Goal: Task Accomplishment & Management: Manage account settings

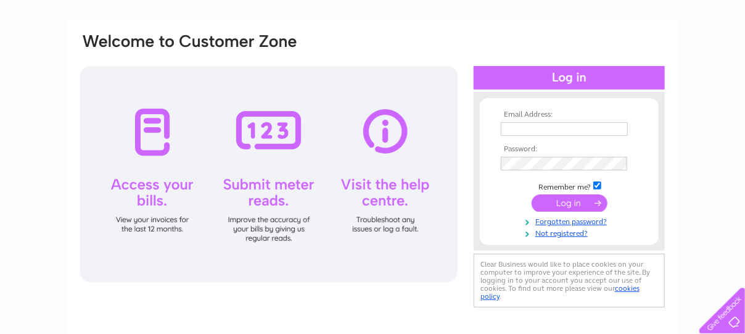
scroll to position [73, 0]
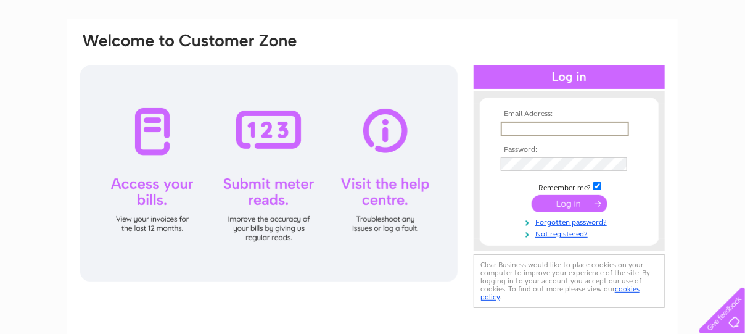
click at [516, 126] on input "text" at bounding box center [565, 129] width 128 height 15
type input "[EMAIL_ADDRESS][DOMAIN_NAME]"
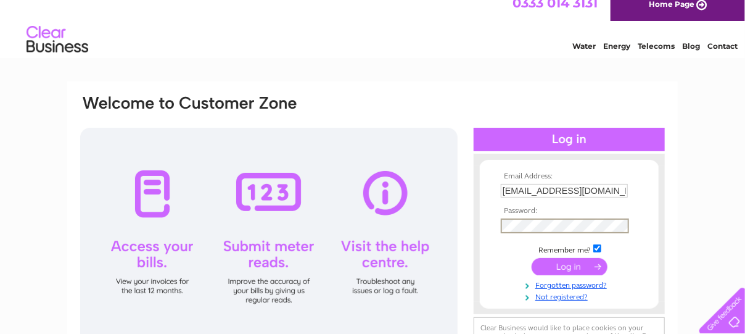
scroll to position [0, 0]
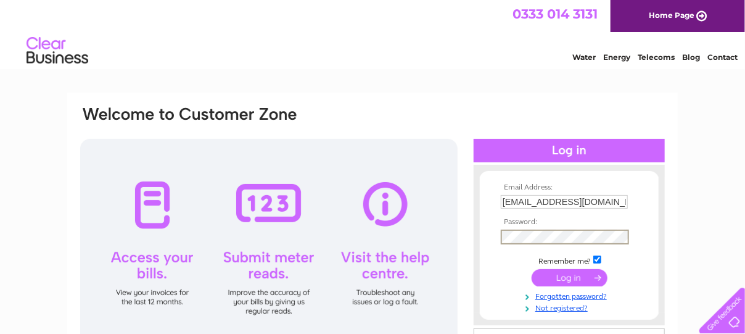
click at [580, 275] on input "submit" at bounding box center [570, 277] width 76 height 17
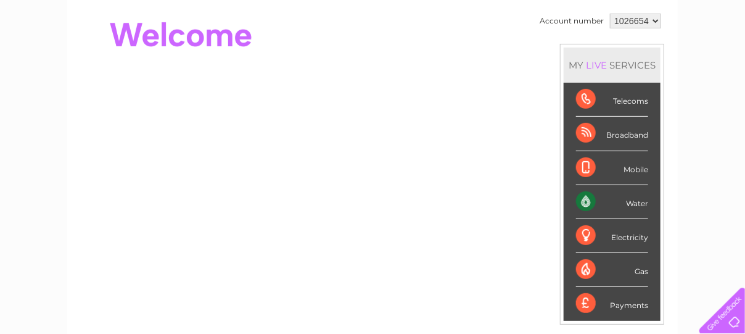
scroll to position [125, 0]
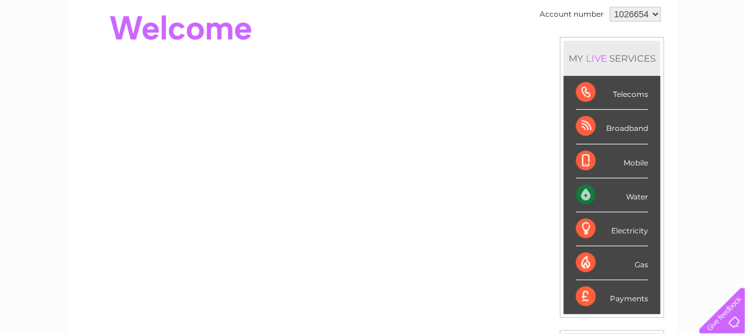
click at [589, 189] on div "Water" at bounding box center [612, 195] width 72 height 34
click at [585, 191] on div "Water" at bounding box center [612, 195] width 72 height 34
drag, startPoint x: 585, startPoint y: 191, endPoint x: 651, endPoint y: 11, distance: 192.1
click at [651, 11] on select "1026654" at bounding box center [635, 14] width 51 height 15
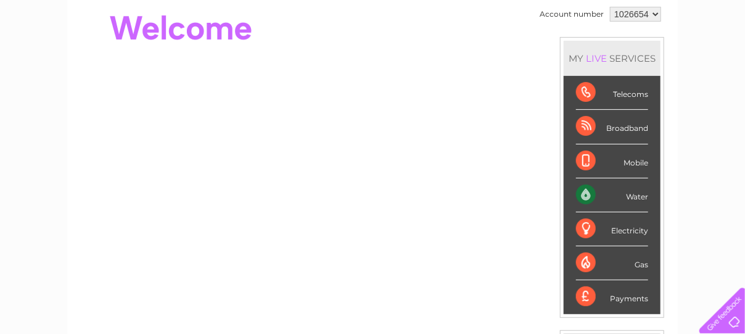
click at [651, 11] on select "1026654" at bounding box center [635, 14] width 51 height 15
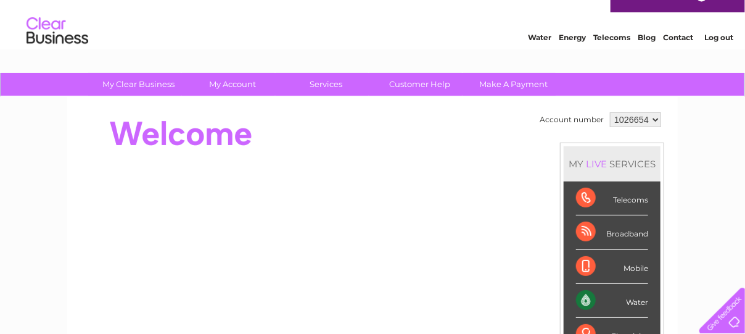
scroll to position [0, 0]
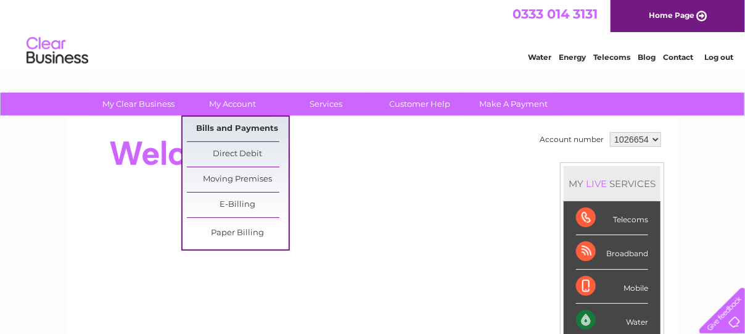
click at [232, 125] on link "Bills and Payments" at bounding box center [238, 129] width 102 height 25
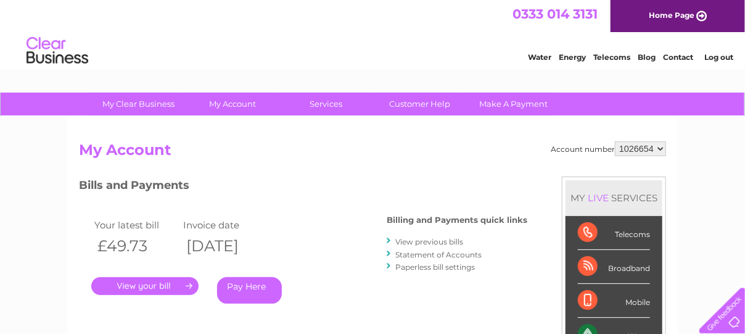
click at [225, 146] on h2 "My Account" at bounding box center [372, 152] width 587 height 23
click at [146, 283] on link "." at bounding box center [144, 286] width 107 height 18
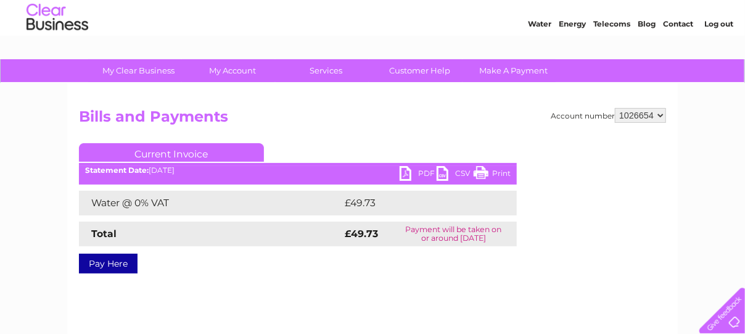
scroll to position [47, 0]
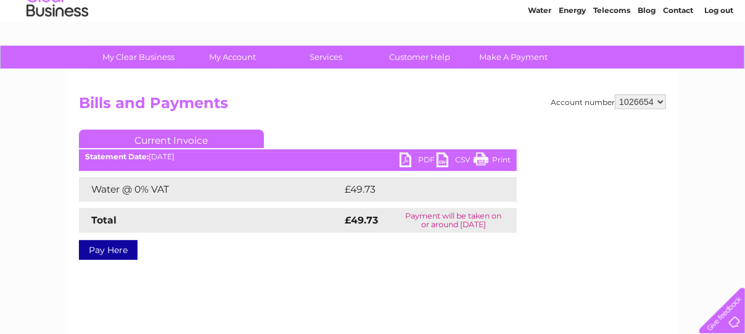
click at [408, 158] on link "PDF" at bounding box center [418, 161] width 37 height 18
